Goal: Task Accomplishment & Management: Manage account settings

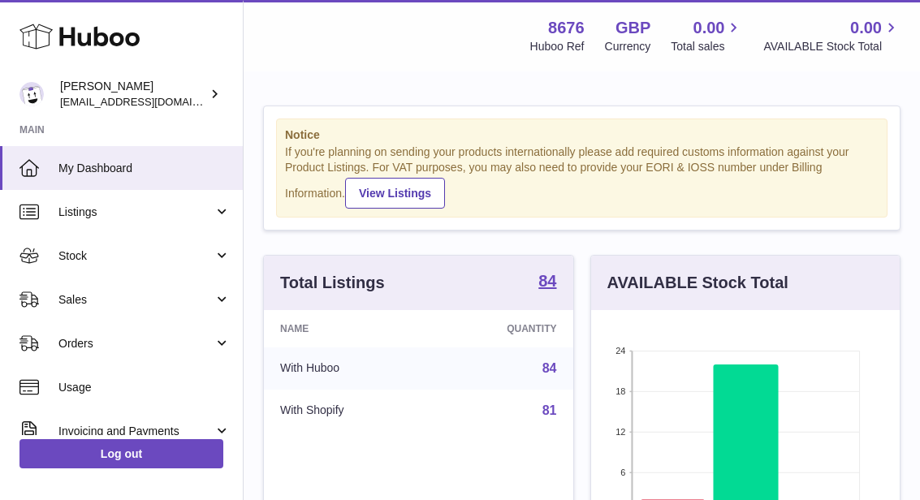
scroll to position [253, 309]
click at [48, 300] on link "Sales" at bounding box center [121, 300] width 243 height 44
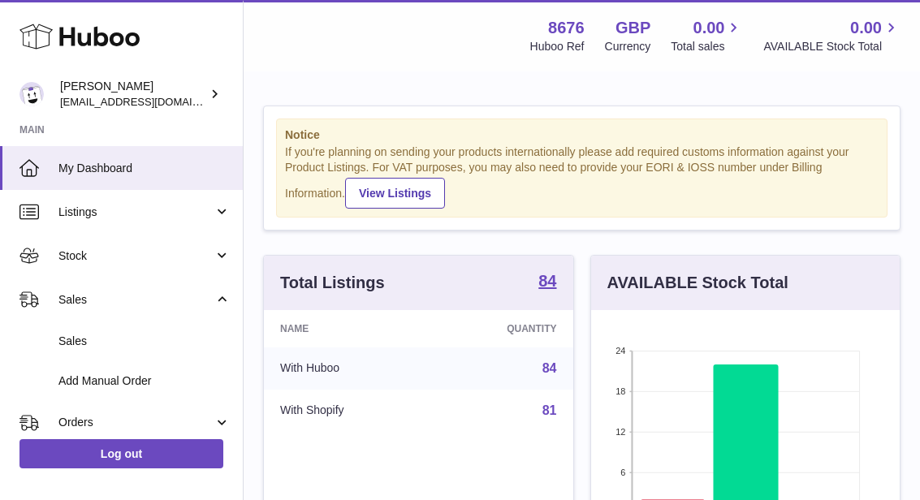
click at [63, 341] on span "Sales" at bounding box center [144, 341] width 172 height 15
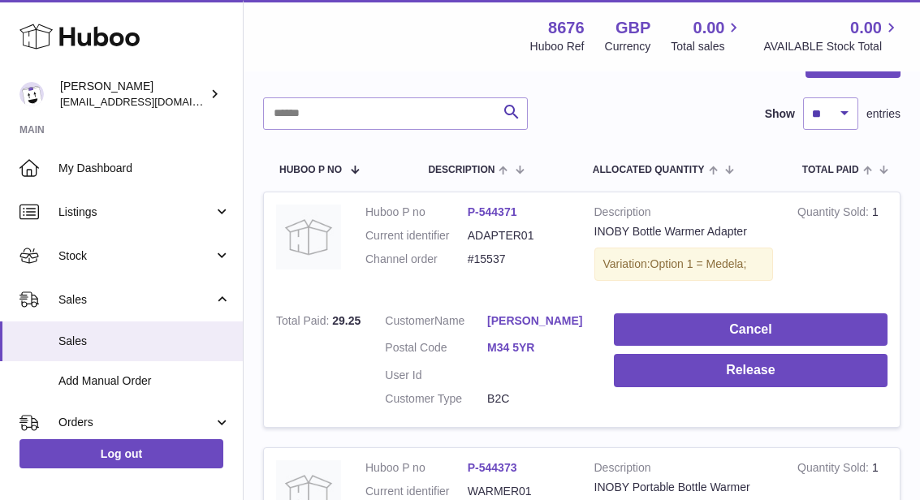
scroll to position [192, 0]
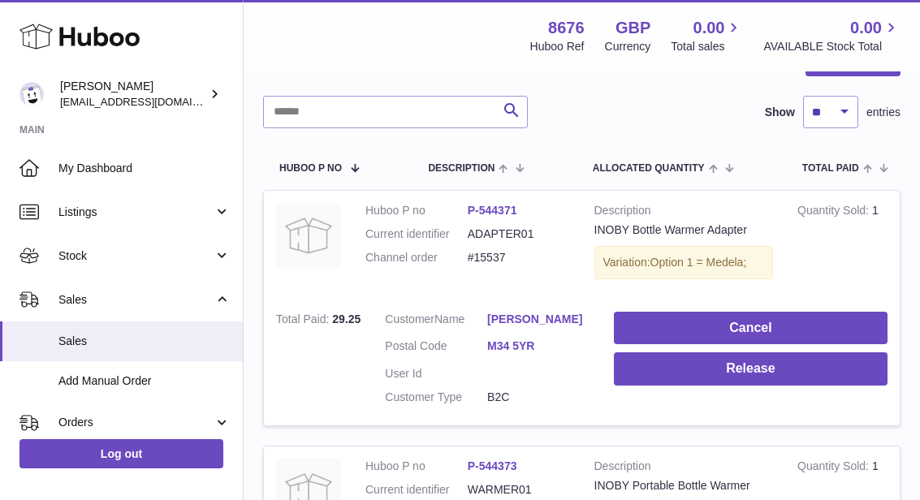
click at [779, 376] on button "Release" at bounding box center [751, 368] width 274 height 33
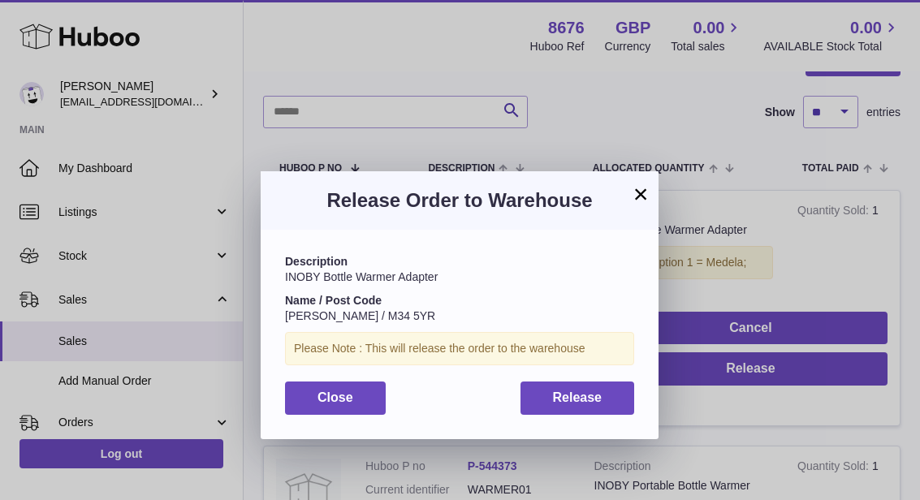
click at [597, 405] on button "Release" at bounding box center [578, 398] width 115 height 33
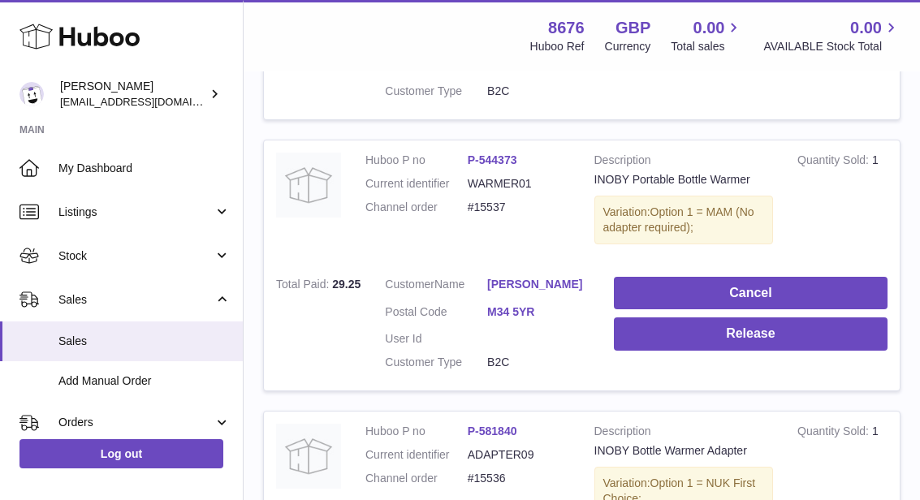
scroll to position [502, 0]
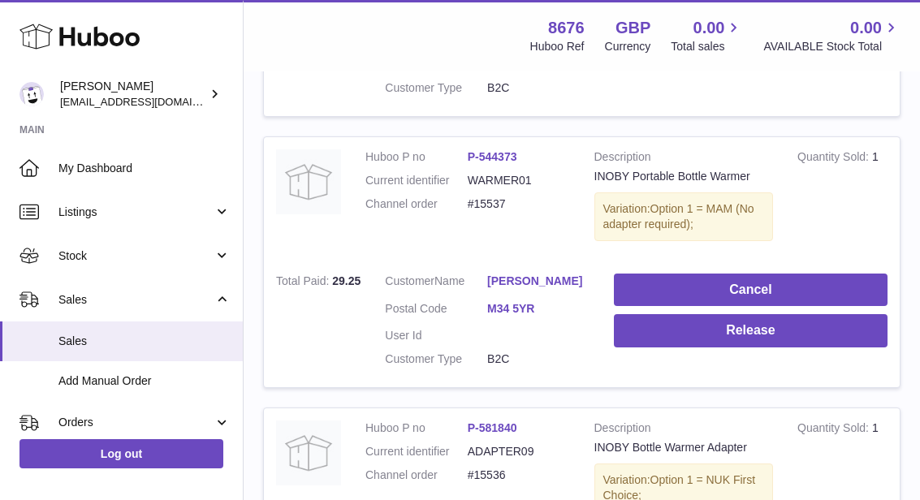
click at [767, 335] on button "Release" at bounding box center [751, 330] width 274 height 33
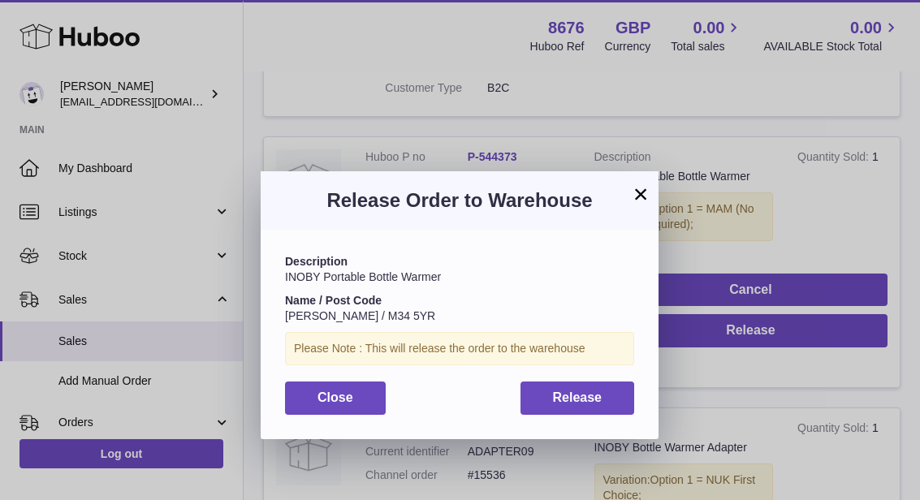
click at [616, 398] on button "Release" at bounding box center [578, 398] width 115 height 33
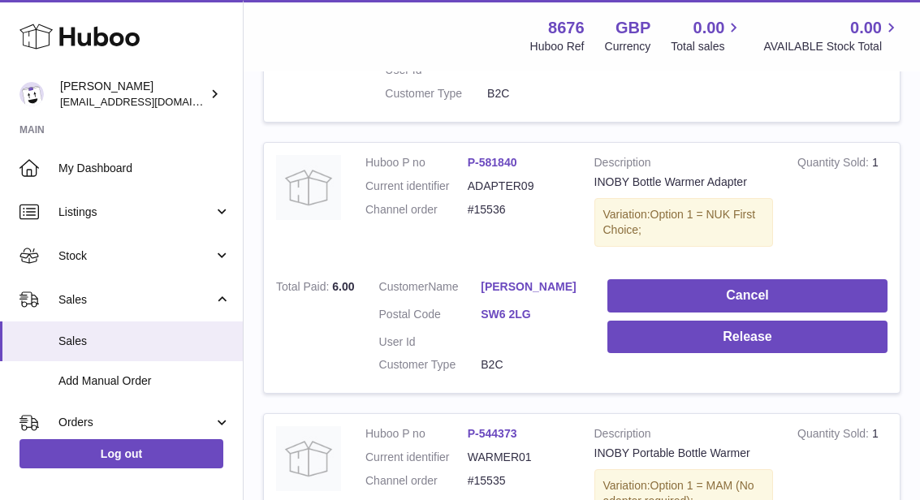
scroll to position [767, 0]
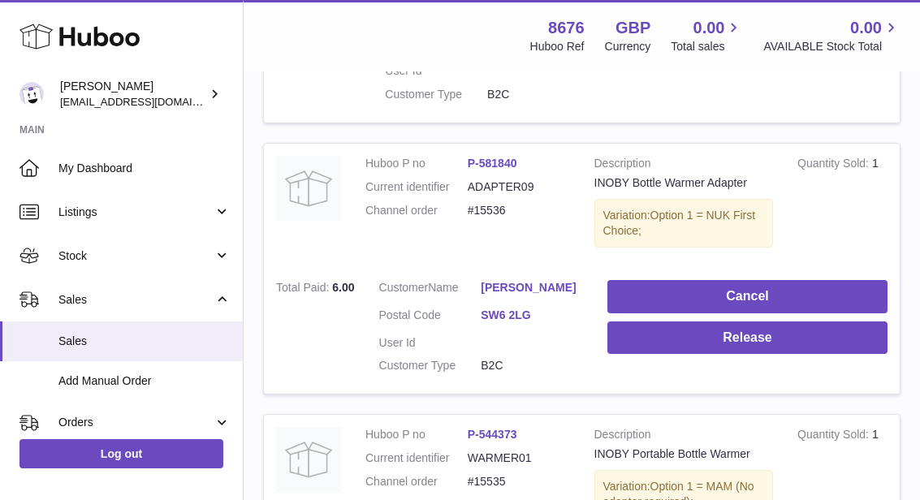
click at [824, 280] on button "Cancel" at bounding box center [747, 296] width 280 height 33
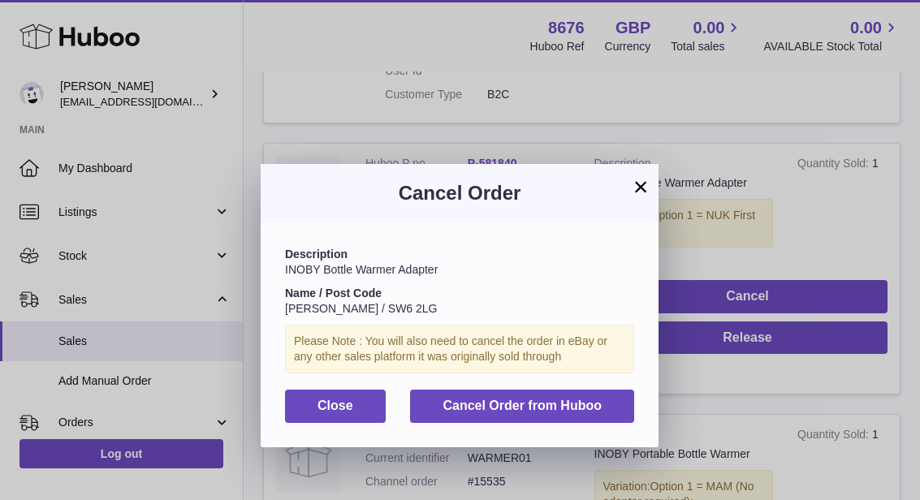
click at [581, 399] on span "Cancel Order from Huboo" at bounding box center [522, 406] width 159 height 14
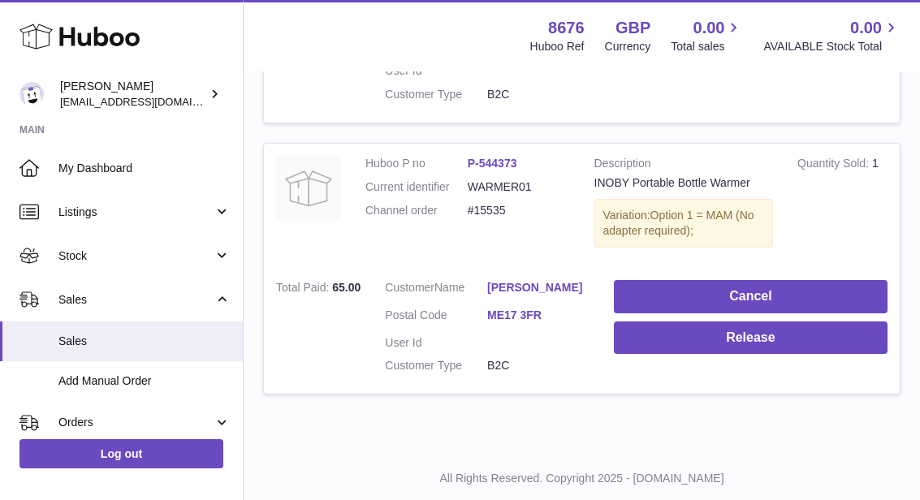
scroll to position [731, 0]
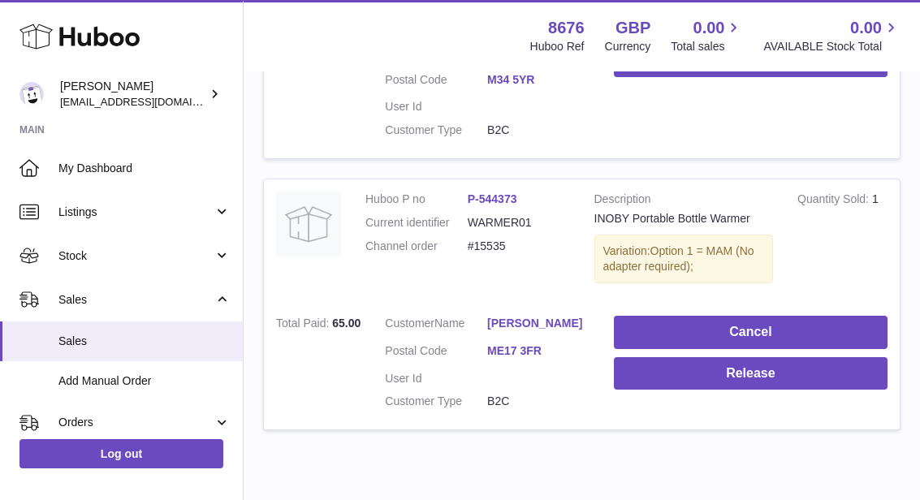
click at [813, 370] on button "Release" at bounding box center [751, 373] width 274 height 33
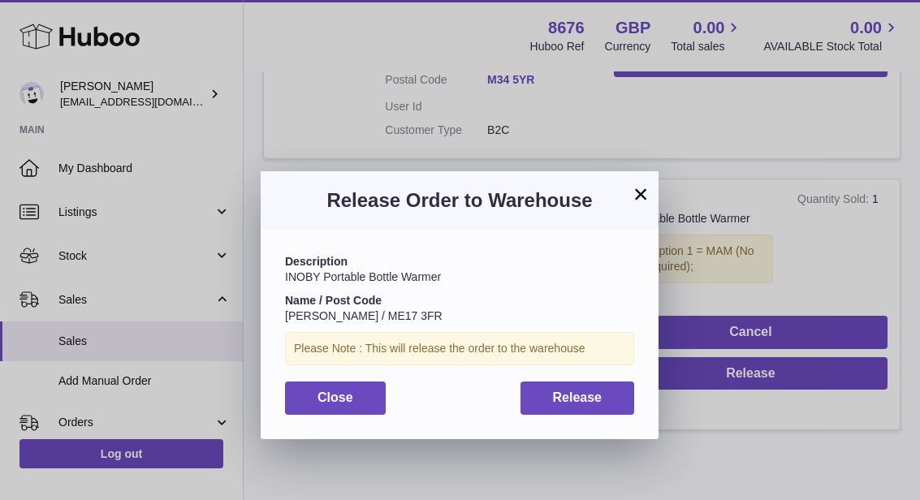
click at [610, 403] on button "Release" at bounding box center [578, 398] width 115 height 33
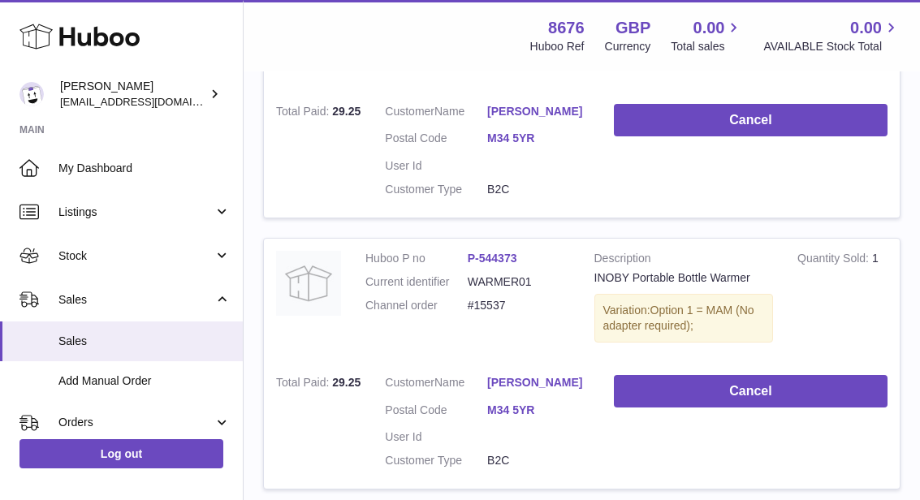
scroll to position [398, 0]
